Goal: Check status: Check status

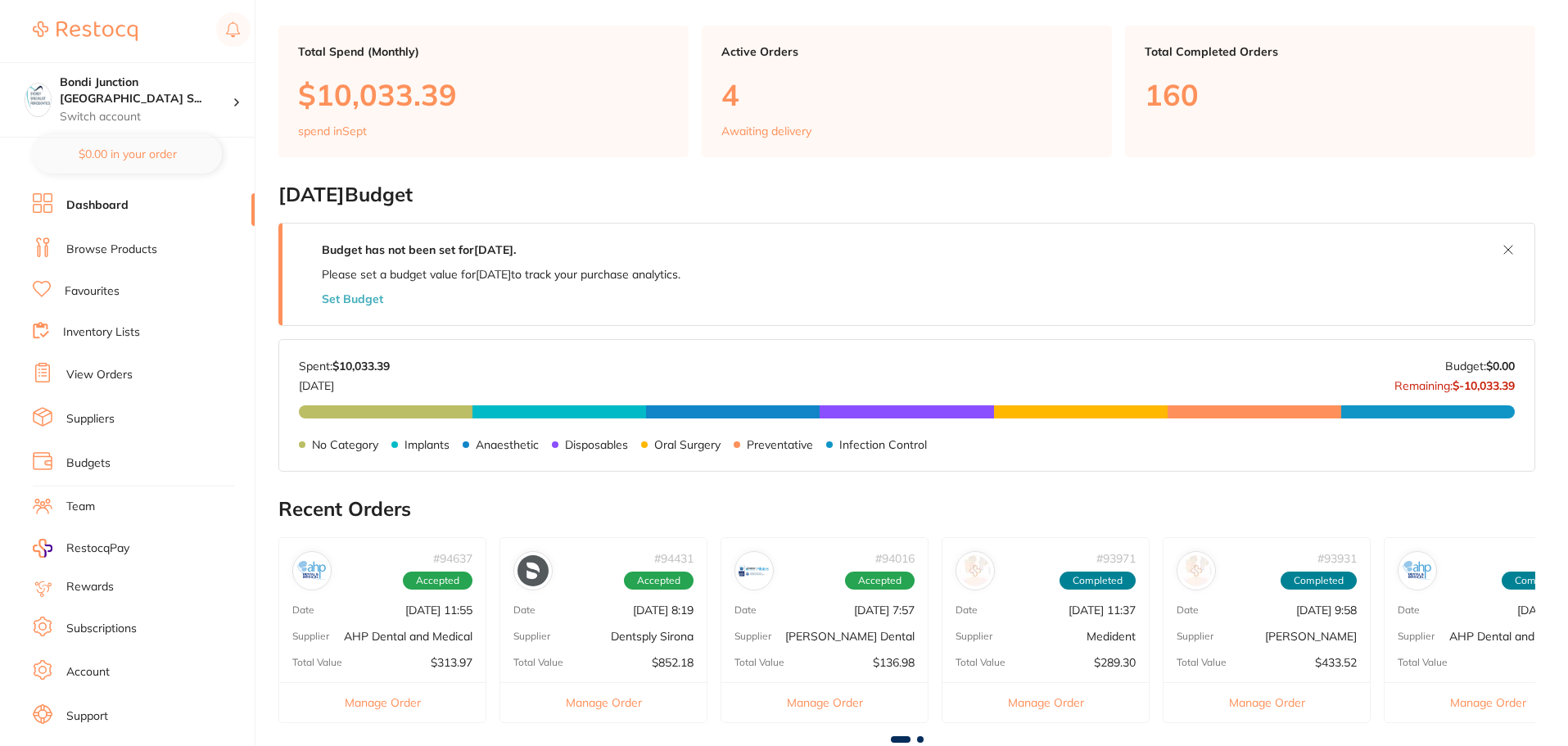
scroll to position [410, 0]
click at [112, 369] on link "View Orders" at bounding box center [100, 374] width 67 height 16
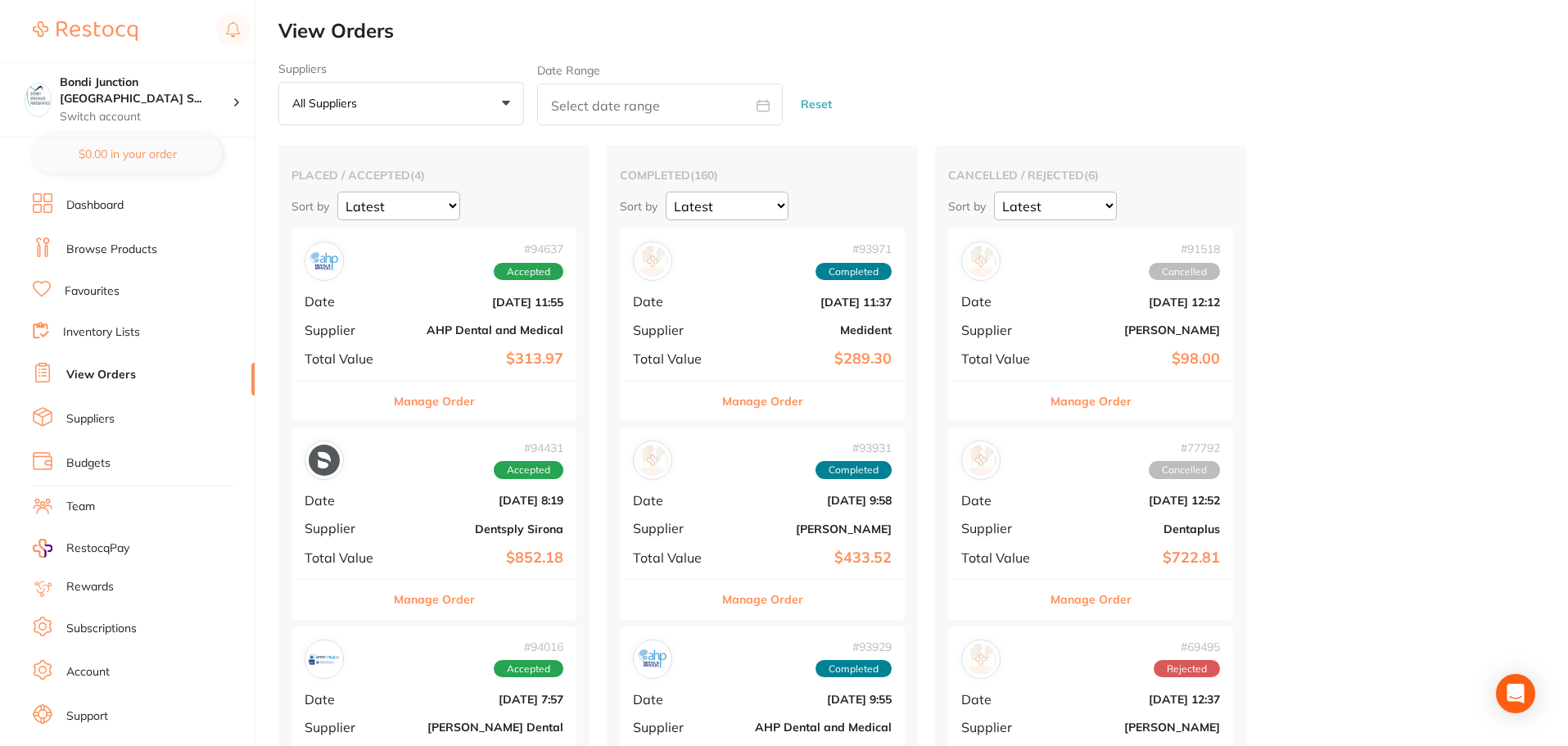
scroll to position [82, 0]
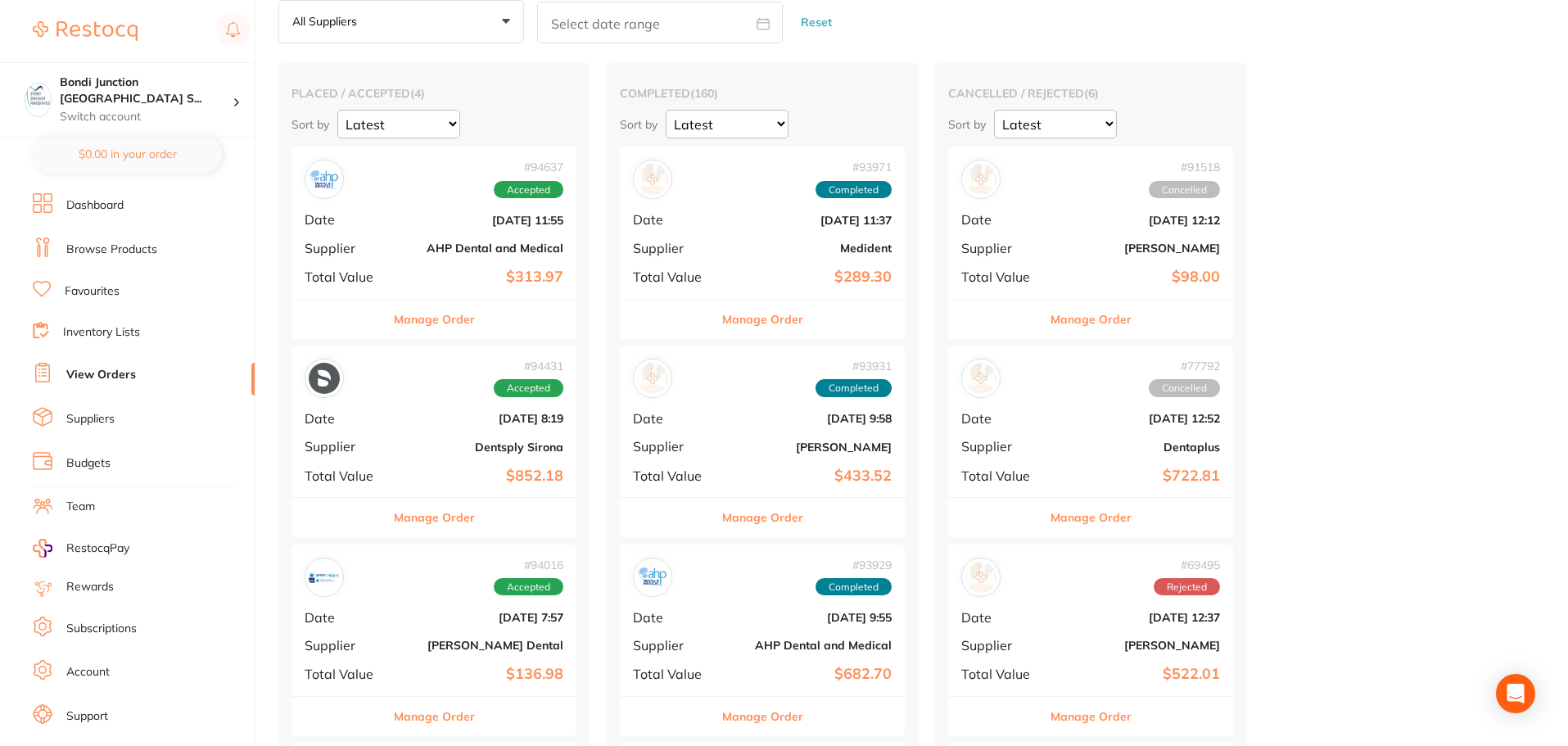
click at [483, 230] on div "# 94637 Accepted Date [DATE] 11:55 Supplier AHP Dental and Medical Total Value …" at bounding box center [433, 222] width 285 height 151
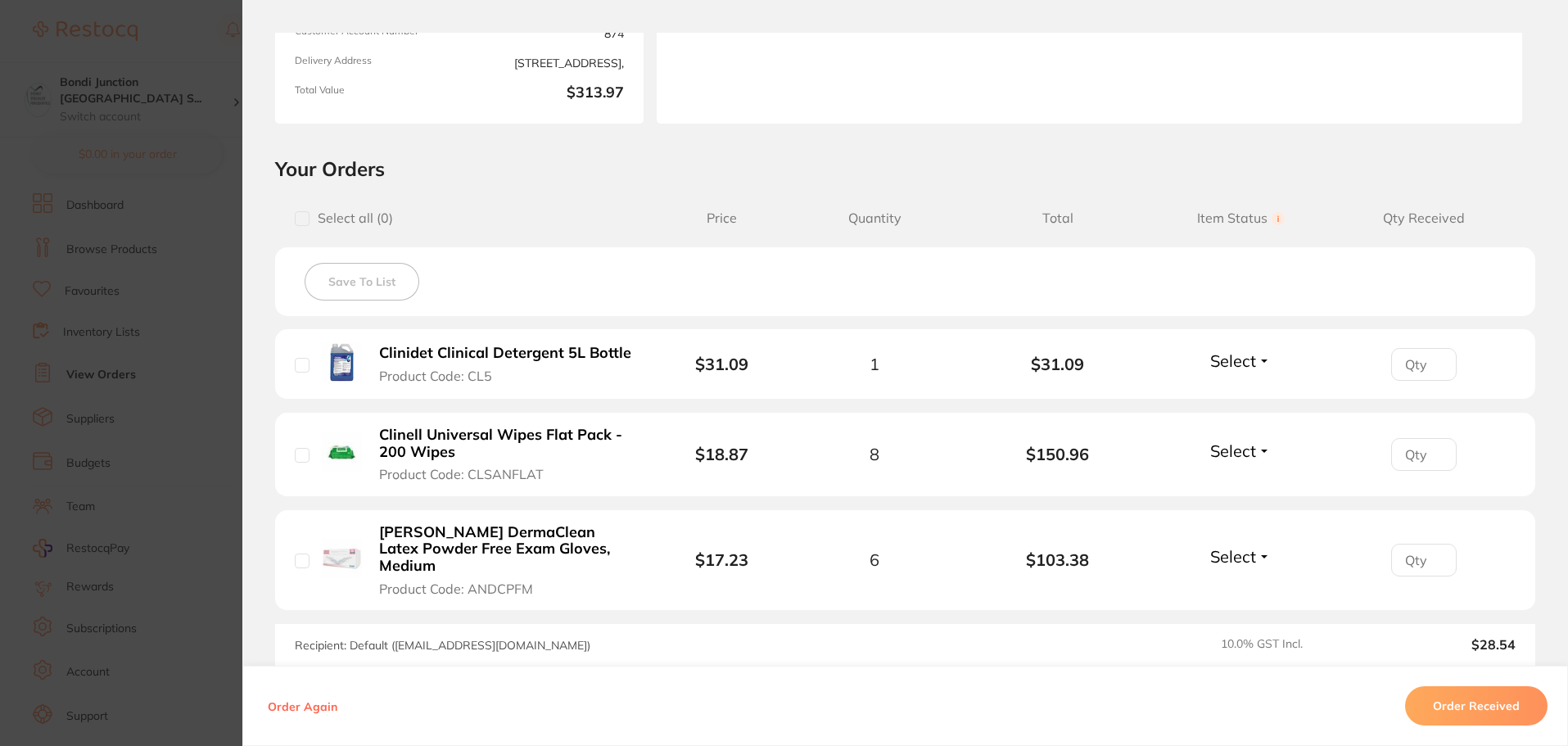
scroll to position [410, 0]
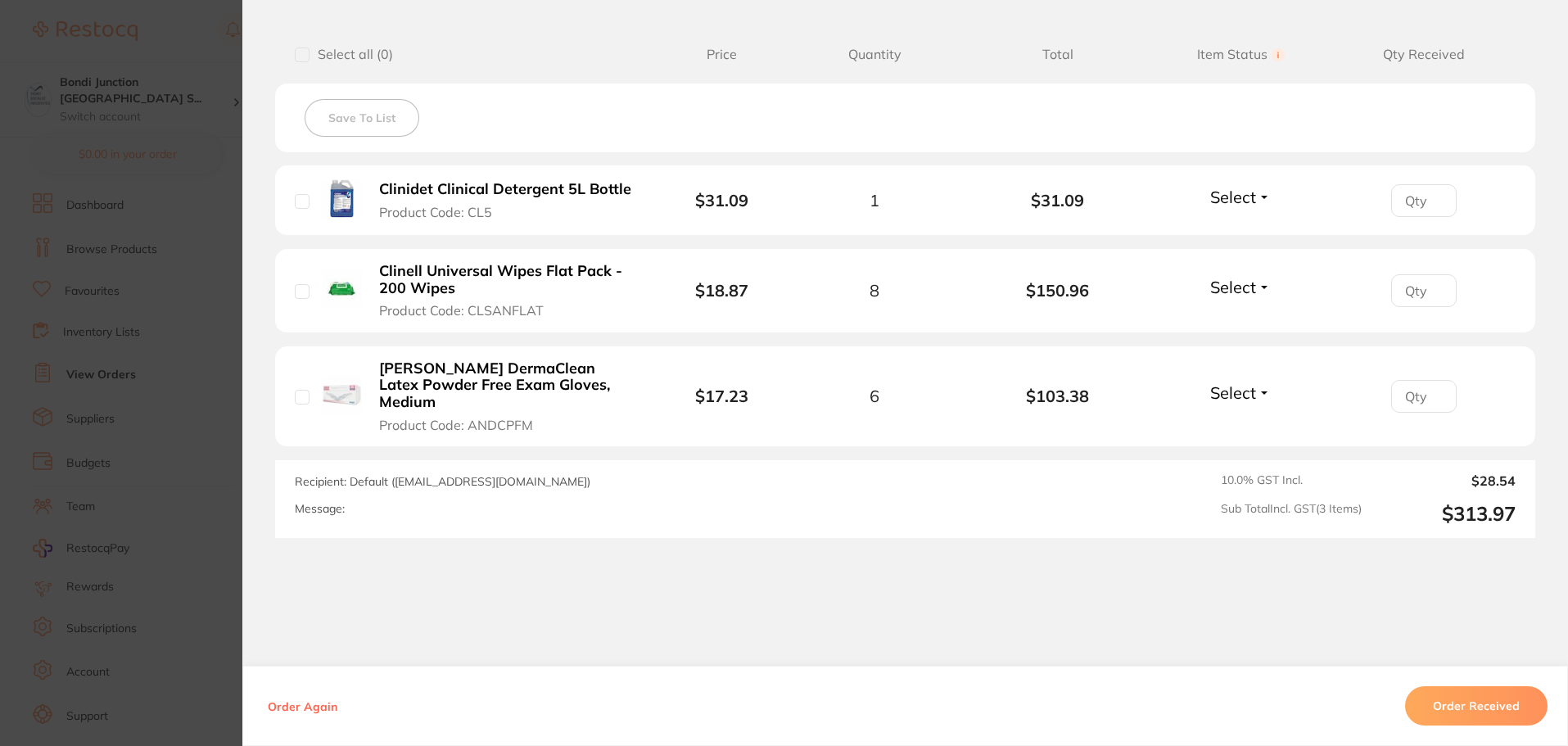
click at [155, 270] on section "Order ID: Restocq- 94637 Order Information Accepted Order Order Date [DATE] 11:…" at bounding box center [784, 373] width 1568 height 746
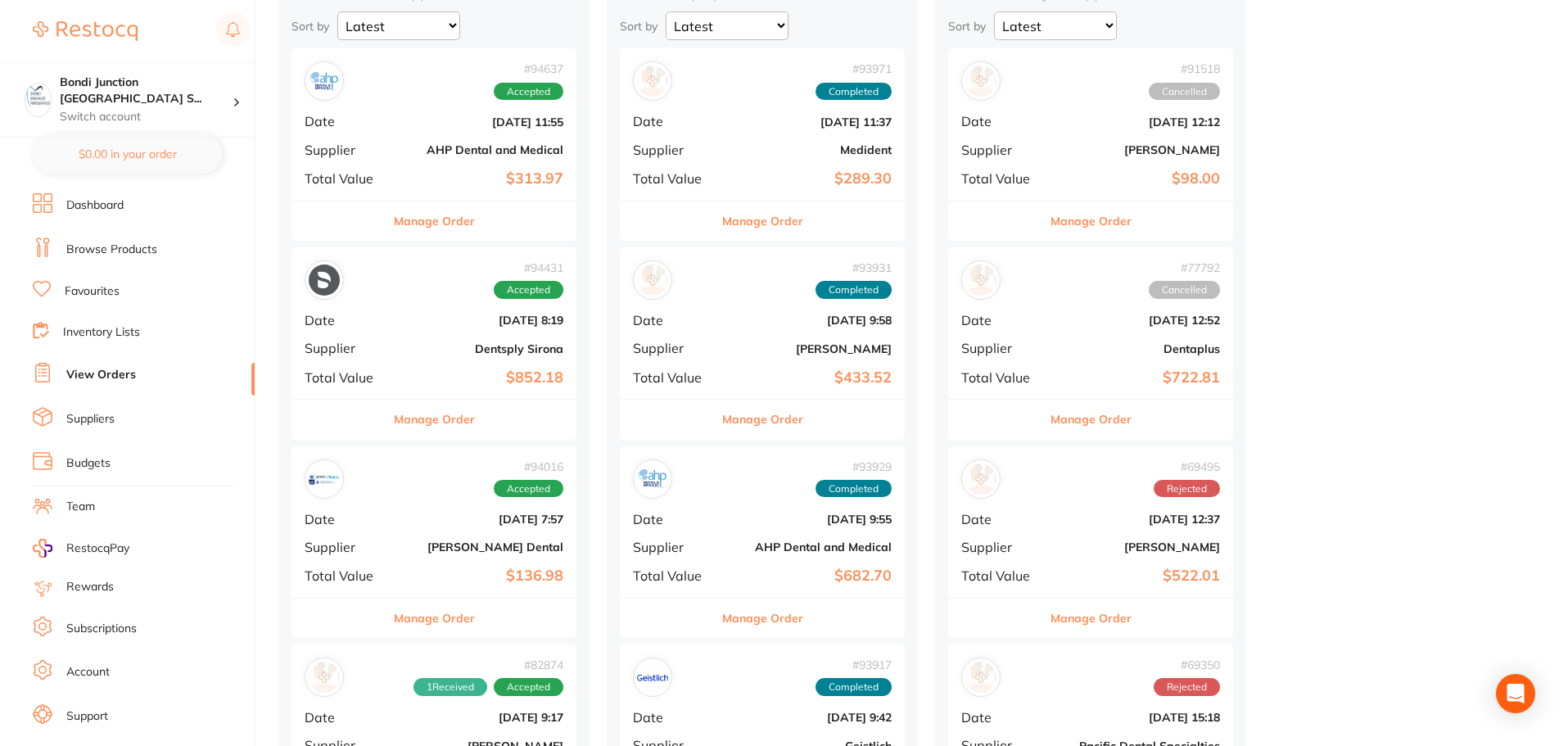
scroll to position [245, 0]
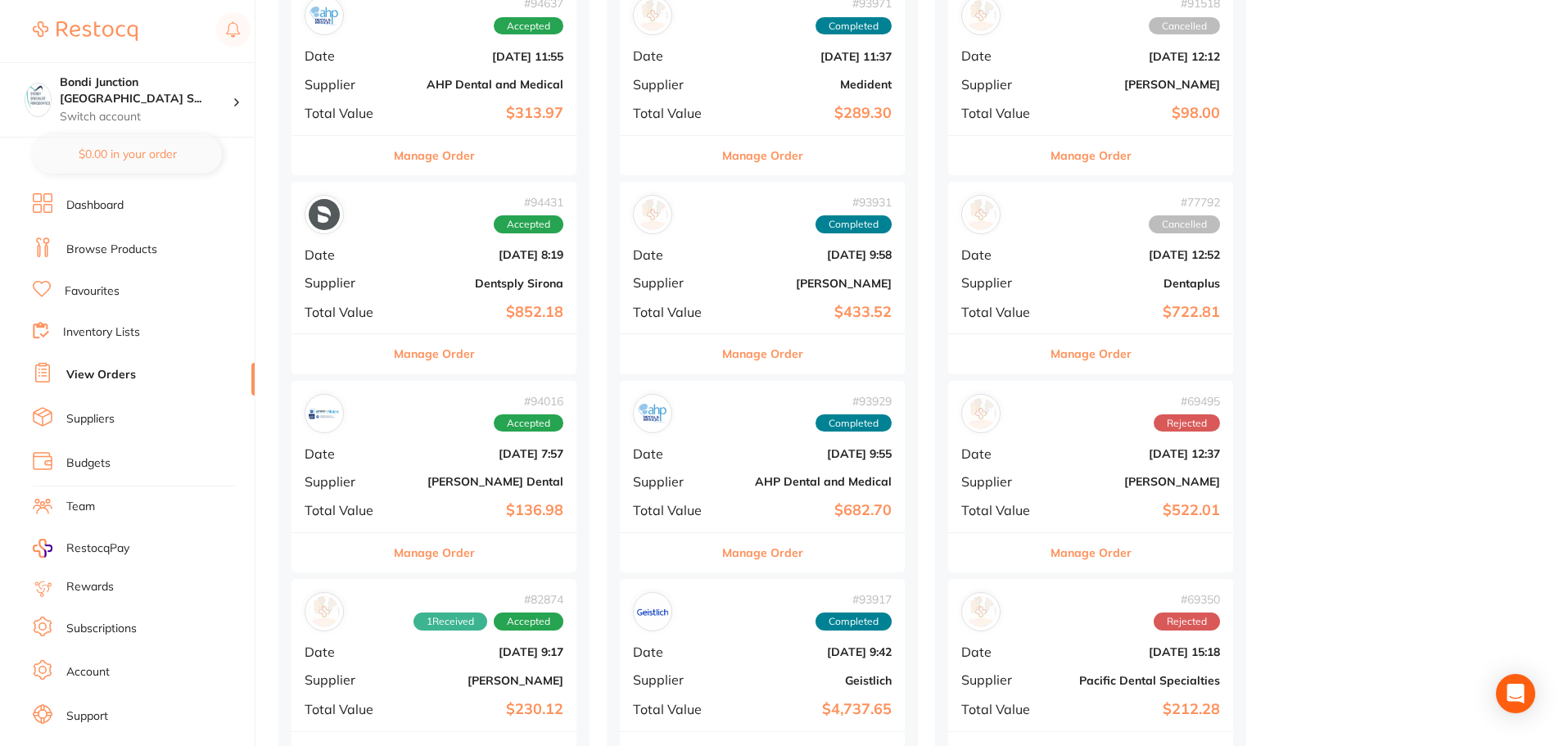
click at [515, 276] on b "Dentsply Sirona" at bounding box center [481, 283] width 164 height 13
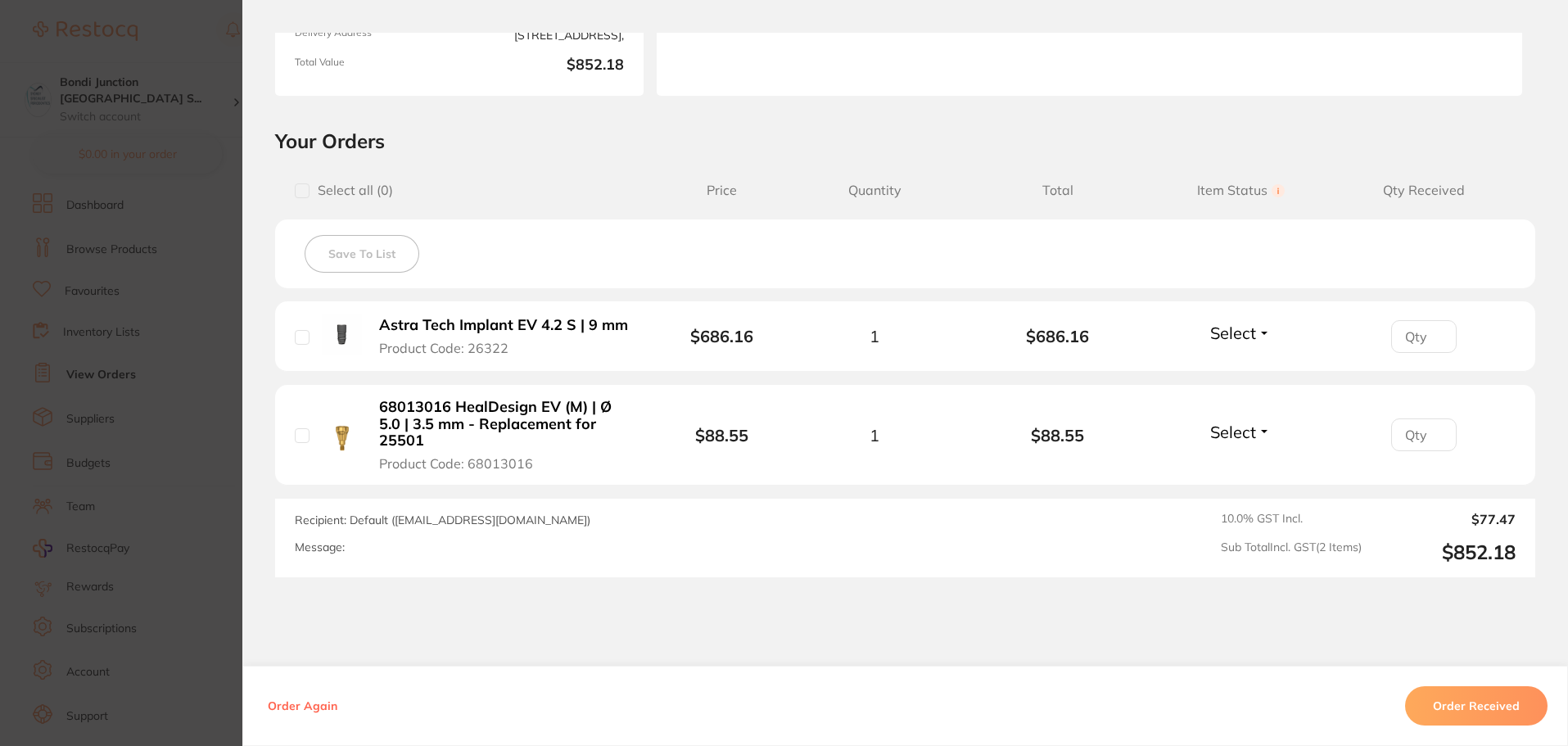
scroll to position [327, 0]
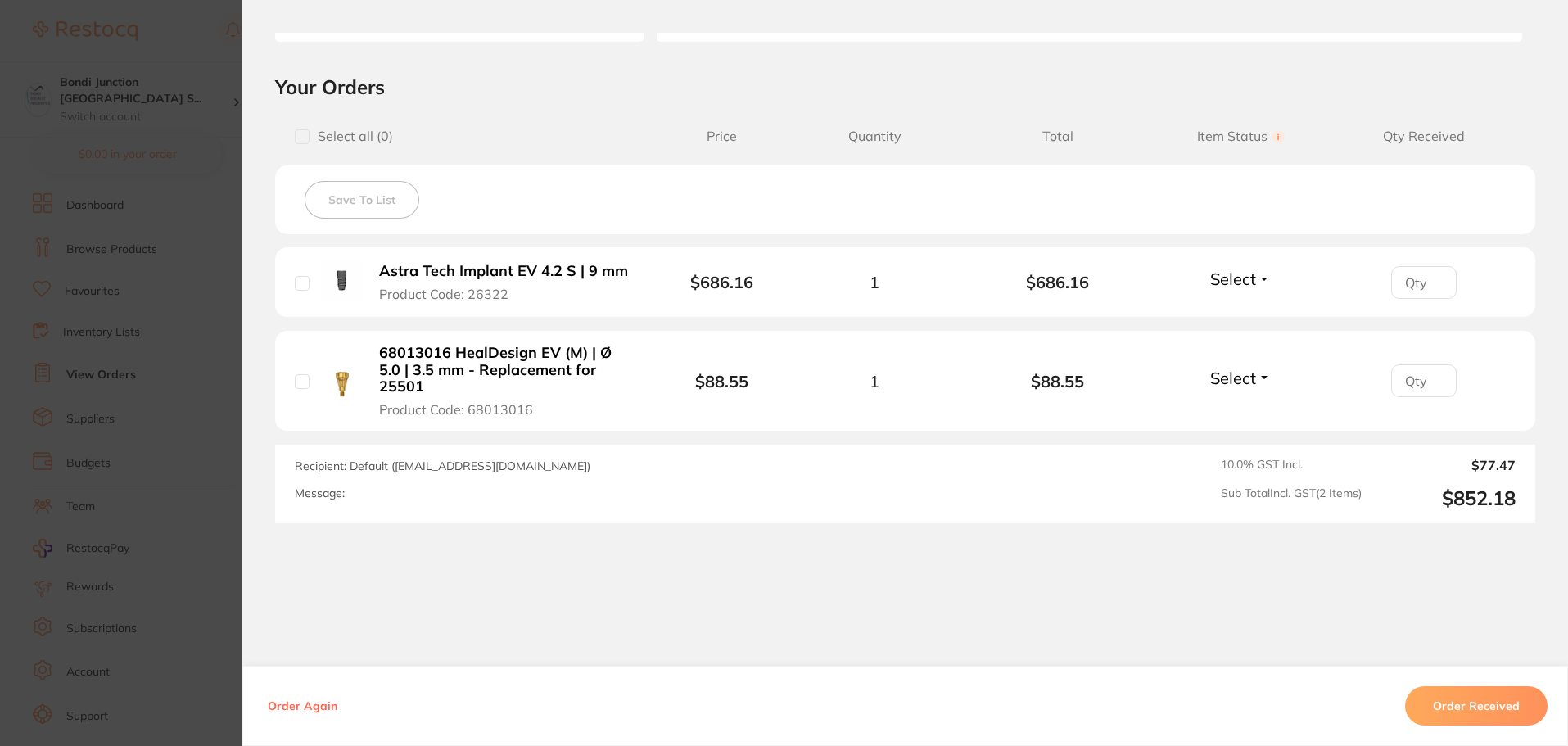
click at [73, 311] on section "Order ID: Restocq- 94431 Order Information Accepted Order Order Date [DATE] 8:1…" at bounding box center [784, 373] width 1568 height 746
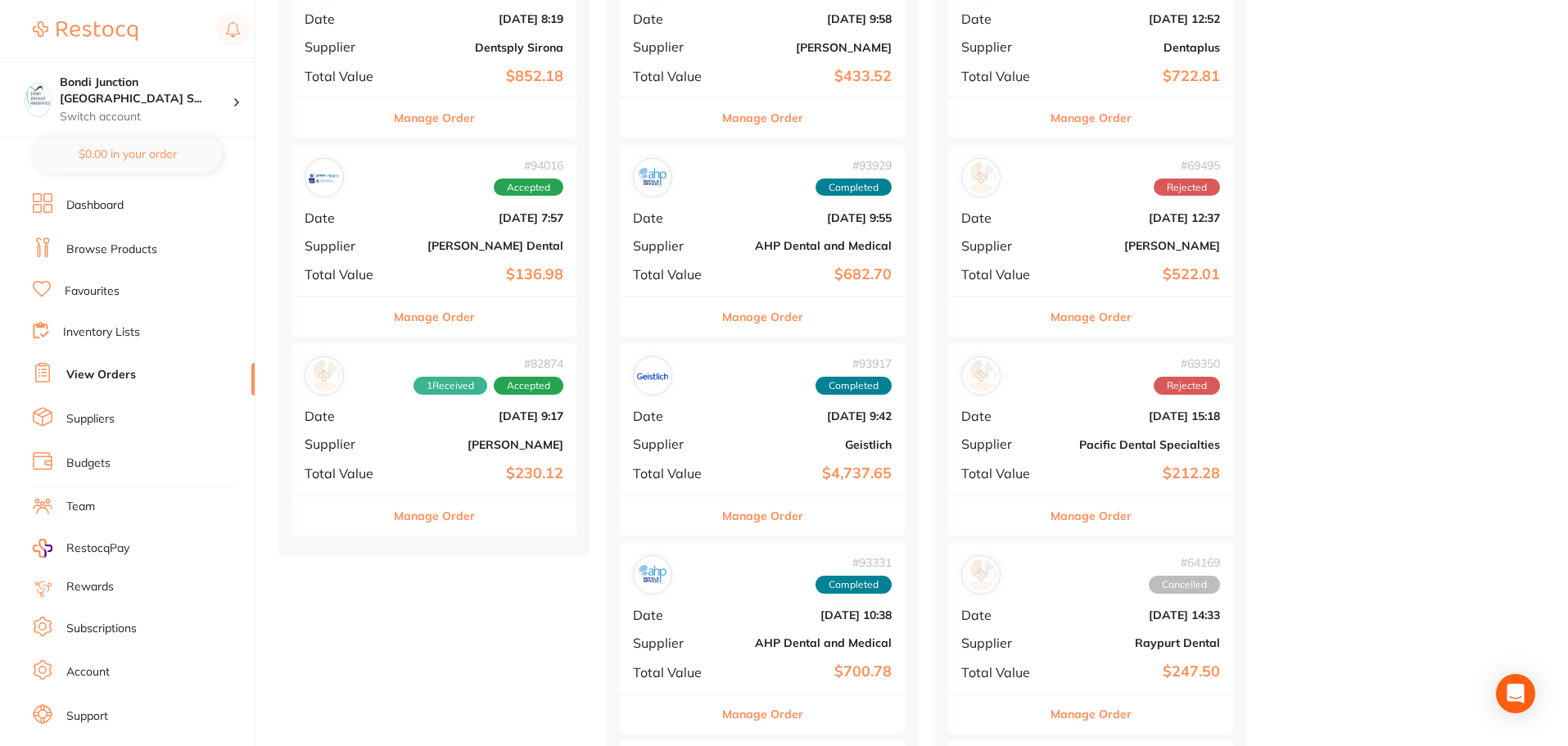
scroll to position [491, 0]
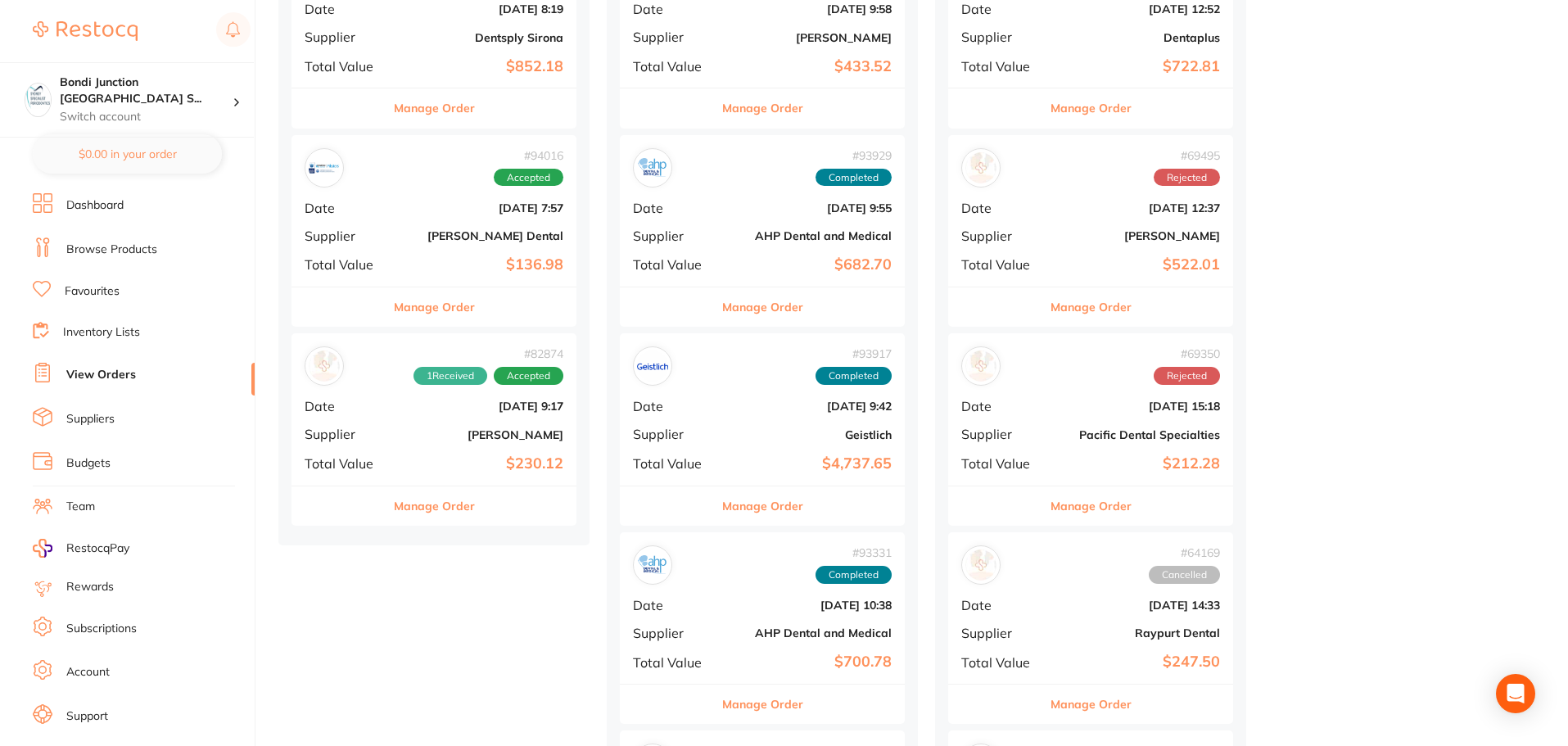
click at [472, 262] on b "$136.98" at bounding box center [481, 265] width 164 height 17
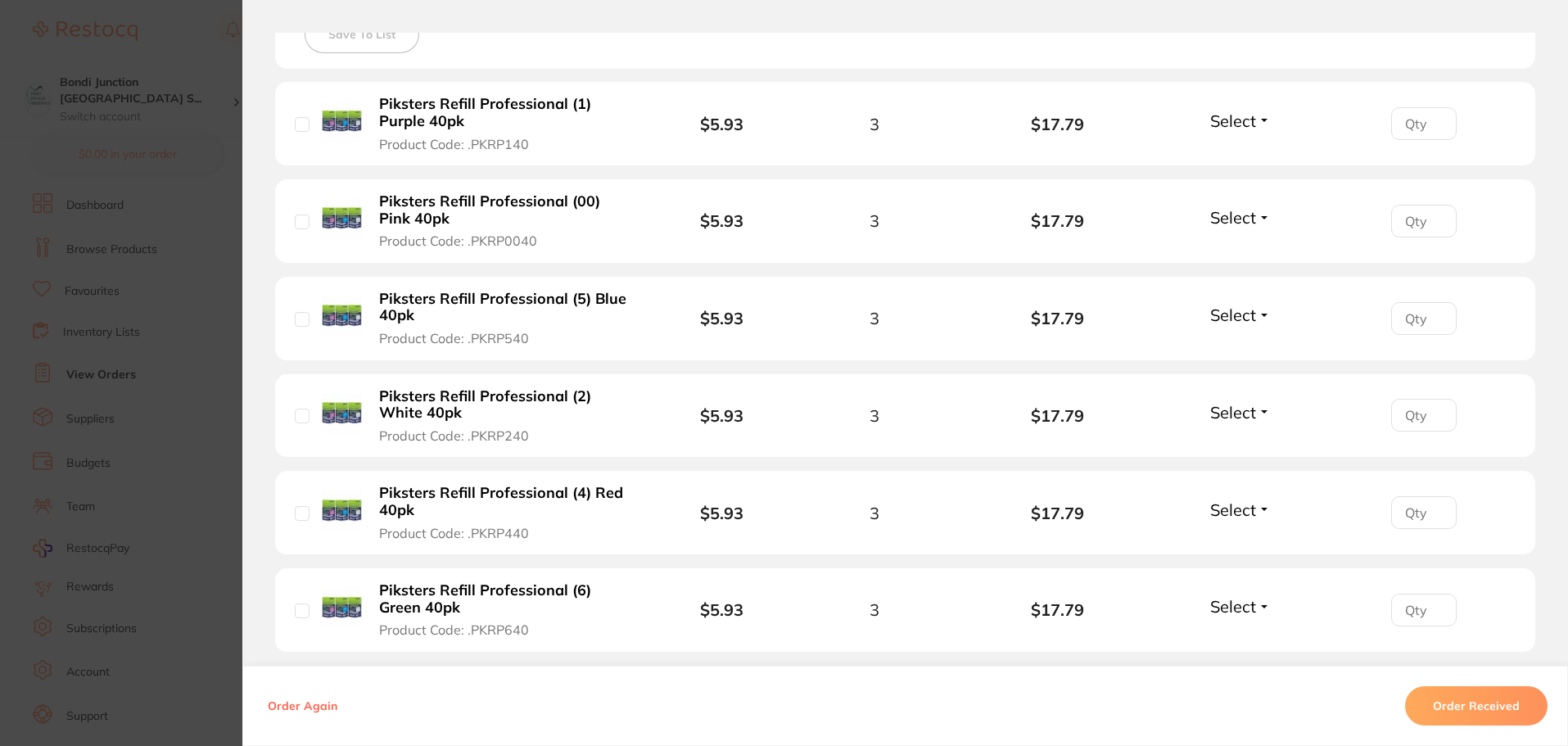
scroll to position [573, 0]
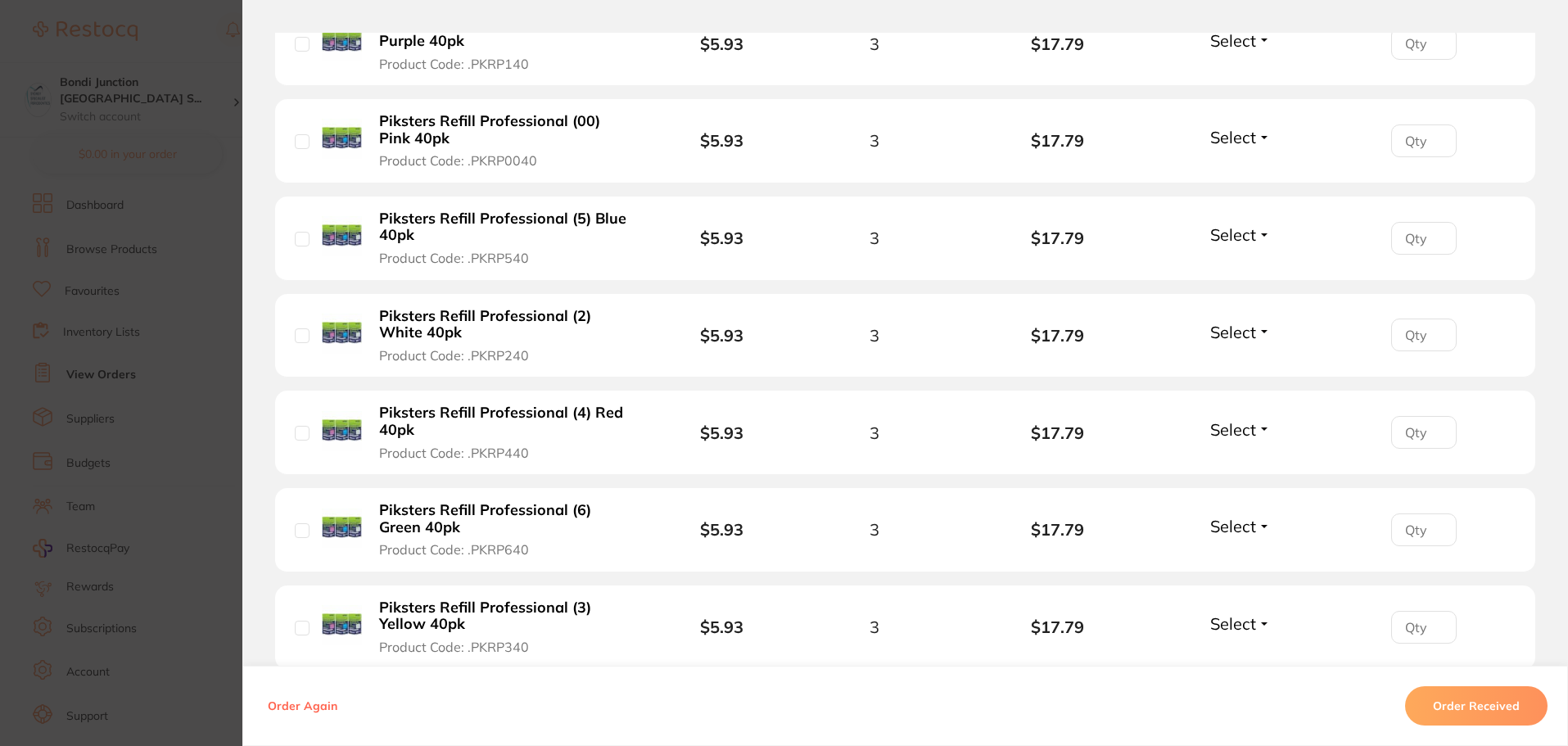
click at [1486, 701] on button "Order Received" at bounding box center [1477, 706] width 143 height 39
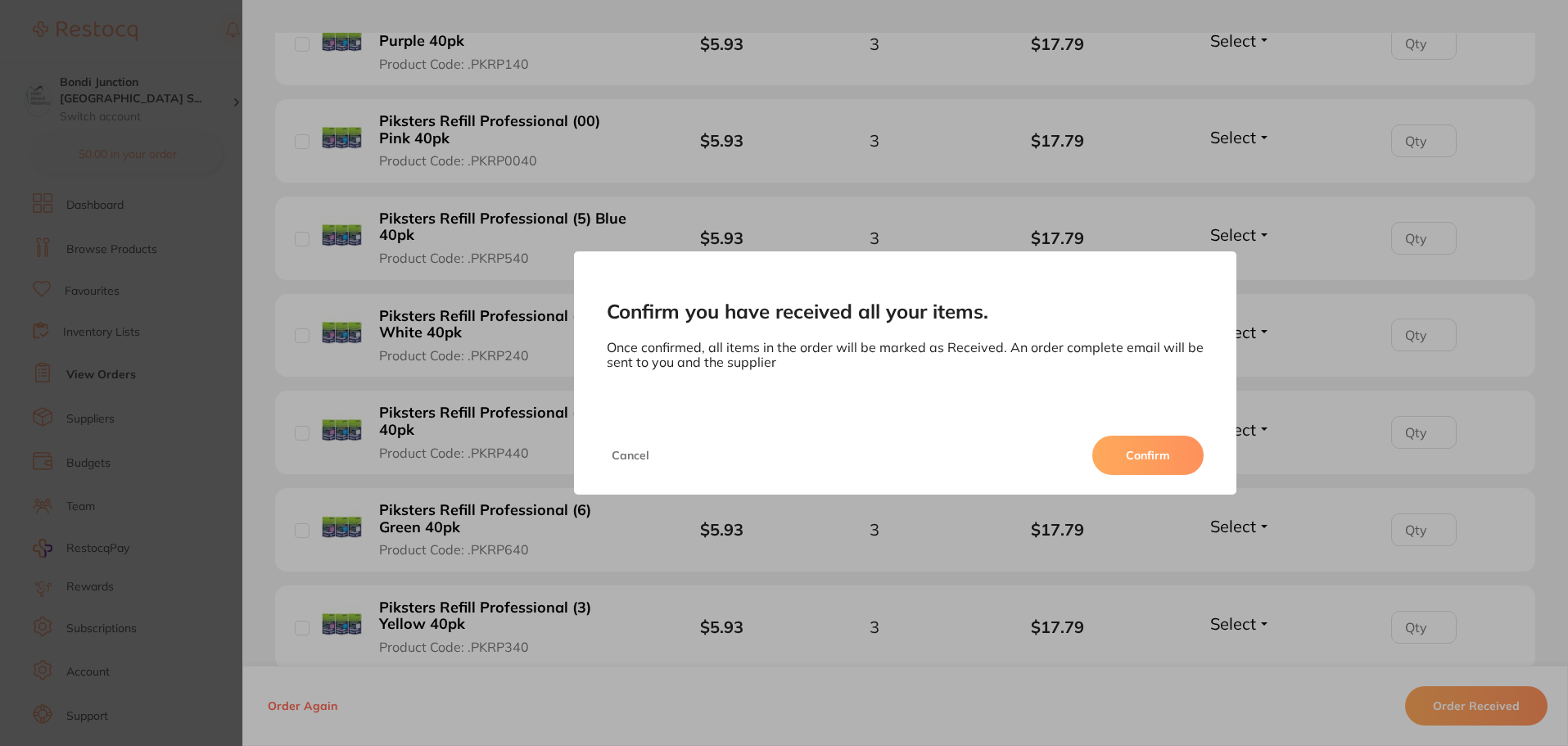
click at [1171, 452] on button "Confirm" at bounding box center [1148, 455] width 111 height 39
